Goal: Find specific page/section: Find specific page/section

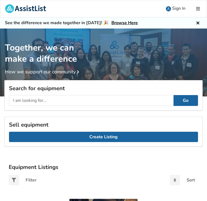
click at [175, 11] on link "Sign In" at bounding box center [175, 8] width 29 height 17
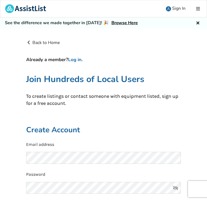
click at [59, 60] on h4 "Already a member? Log in ." at bounding box center [103, 60] width 154 height 6
click at [76, 59] on link "Log in" at bounding box center [74, 60] width 13 height 6
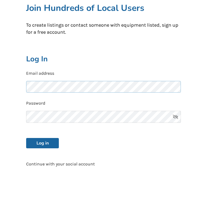
scroll to position [41, 0]
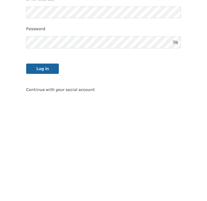
click at [55, 166] on button "Log in" at bounding box center [42, 171] width 33 height 10
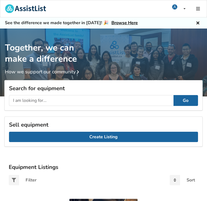
click at [46, 100] on input "text" at bounding box center [91, 100] width 164 height 11
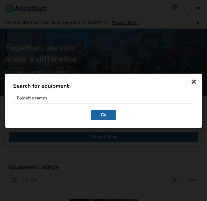
type input "Foldable ramps"
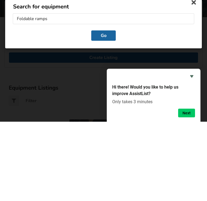
click at [106, 110] on button "Go" at bounding box center [103, 115] width 24 height 10
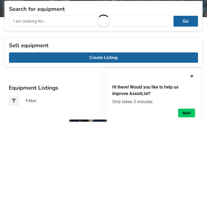
scroll to position [79, 0]
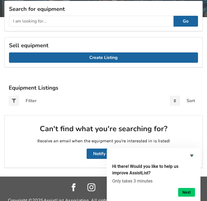
click at [190, 159] on icon "Hide survey" at bounding box center [191, 155] width 7 height 7
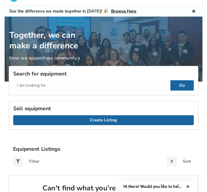
scroll to position [0, 0]
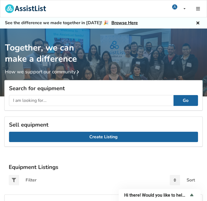
click at [121, 22] on link "Browse Here" at bounding box center [124, 23] width 26 height 6
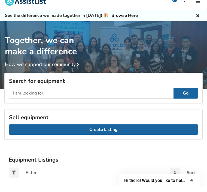
scroll to position [8, 0]
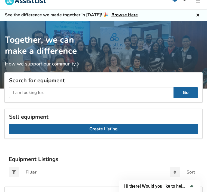
click at [199, 16] on icon at bounding box center [197, 14] width 5 height 4
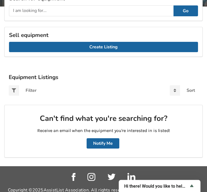
scroll to position [79, 0]
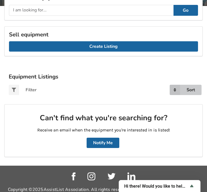
click at [177, 91] on icon at bounding box center [174, 90] width 10 height 10
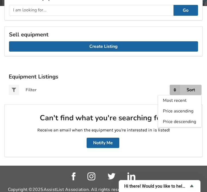
click at [148, 89] on div "Sort Most recent Price ascending Price descending" at bounding box center [165, 89] width 74 height 19
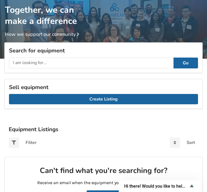
scroll to position [25, 0]
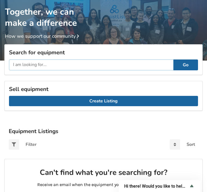
click at [92, 65] on input "text" at bounding box center [91, 65] width 164 height 11
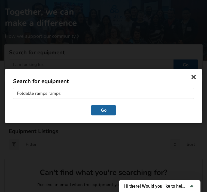
type input "Foldable ramps ramps"
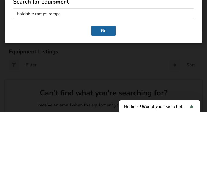
click at [105, 105] on button "Go" at bounding box center [103, 110] width 24 height 10
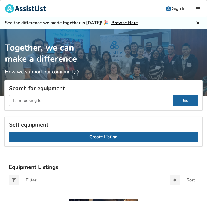
click at [170, 7] on img at bounding box center [168, 8] width 5 height 5
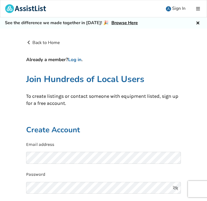
click at [76, 58] on link "Log in" at bounding box center [74, 60] width 13 height 6
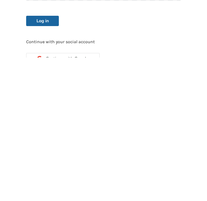
scroll to position [45, 0]
